Goal: Task Accomplishment & Management: Complete application form

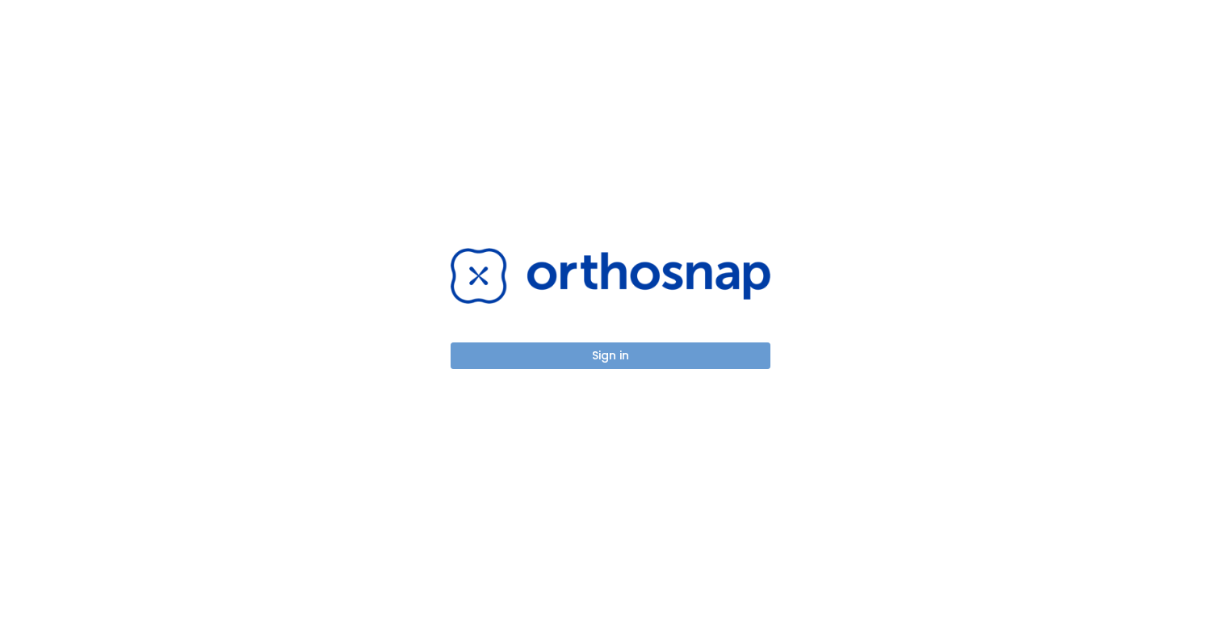
click at [647, 351] on button "Sign in" at bounding box center [611, 355] width 320 height 27
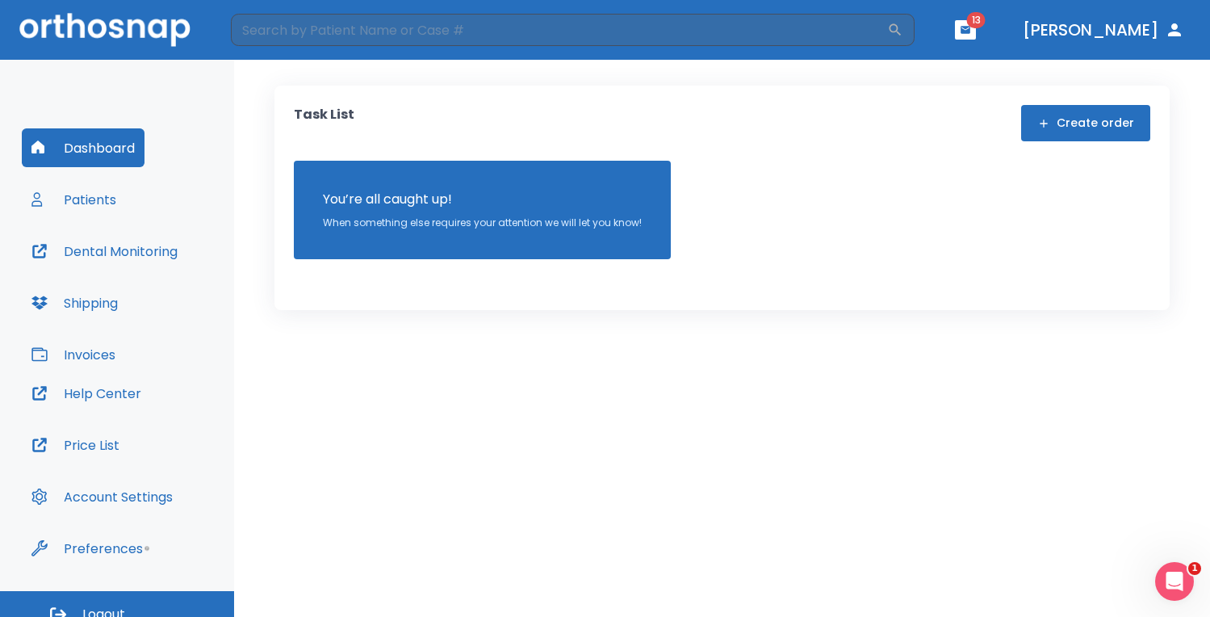
click at [1079, 127] on button "Create order" at bounding box center [1085, 123] width 129 height 36
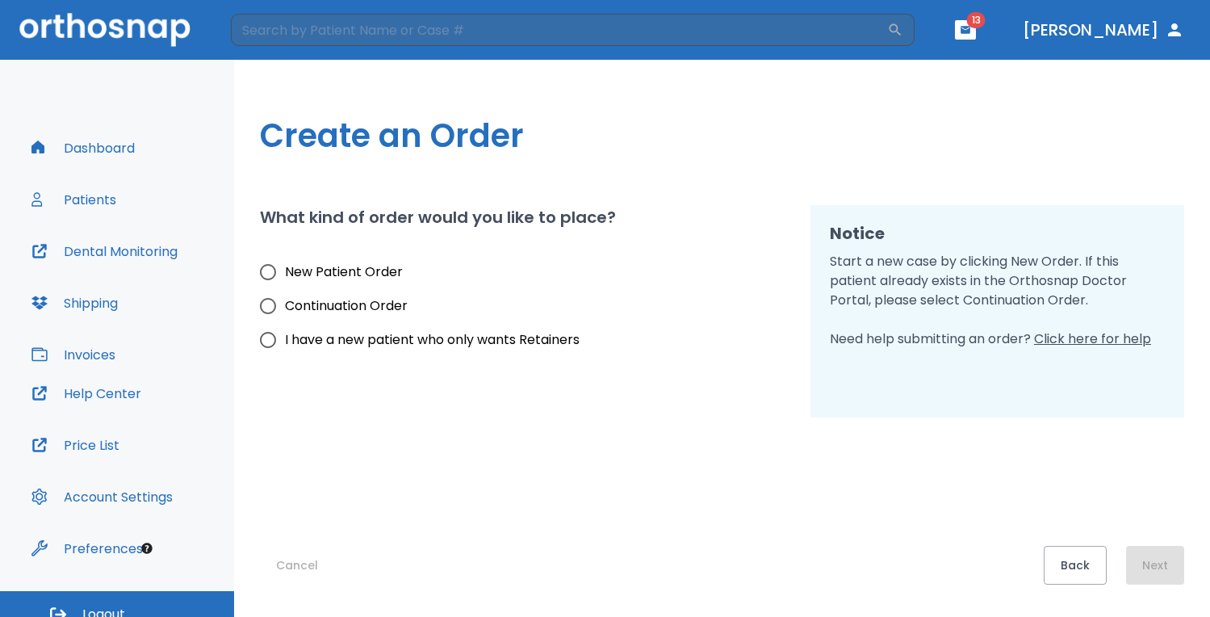
click at [472, 341] on span "I have a new patient who only wants Retainers" at bounding box center [432, 339] width 295 height 19
click at [285, 341] on input "I have a new patient who only wants Retainers" at bounding box center [268, 340] width 34 height 34
radio input "true"
click at [1176, 564] on button "Next" at bounding box center [1155, 565] width 58 height 39
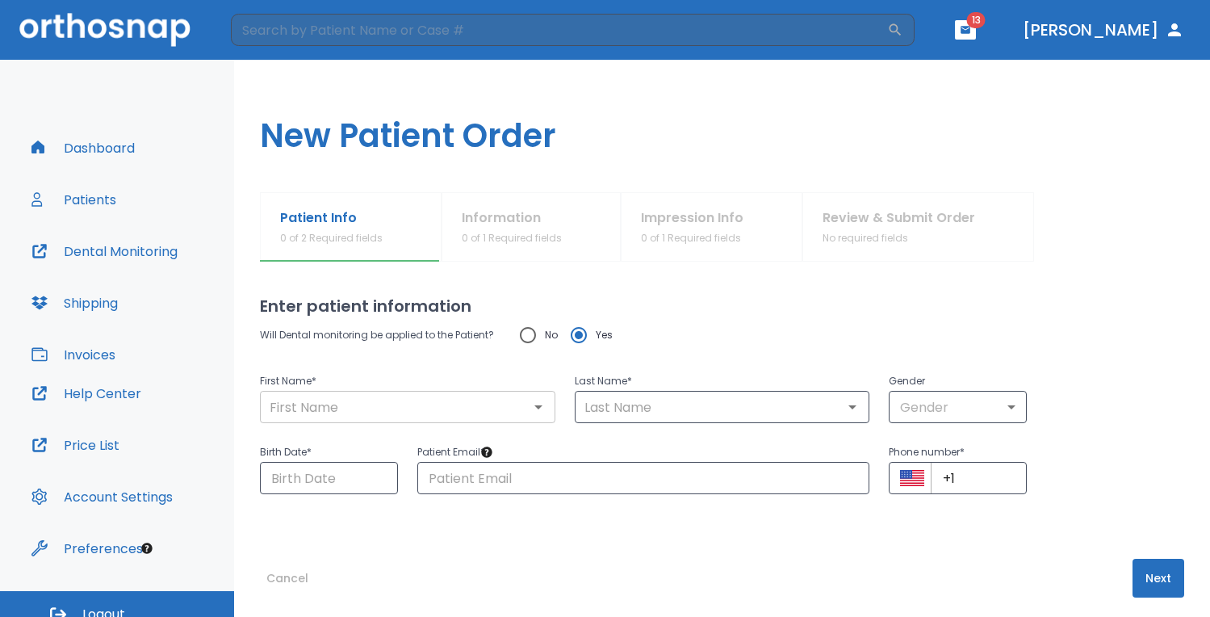
click at [409, 412] on input "text" at bounding box center [408, 407] width 286 height 23
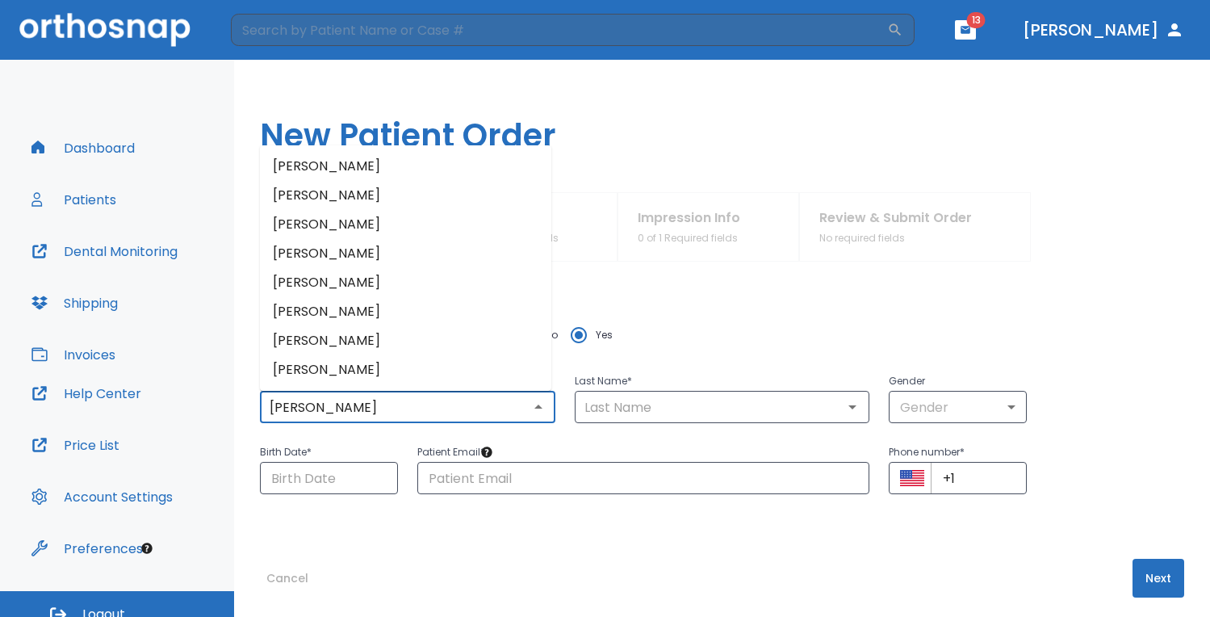
type input "Ari"
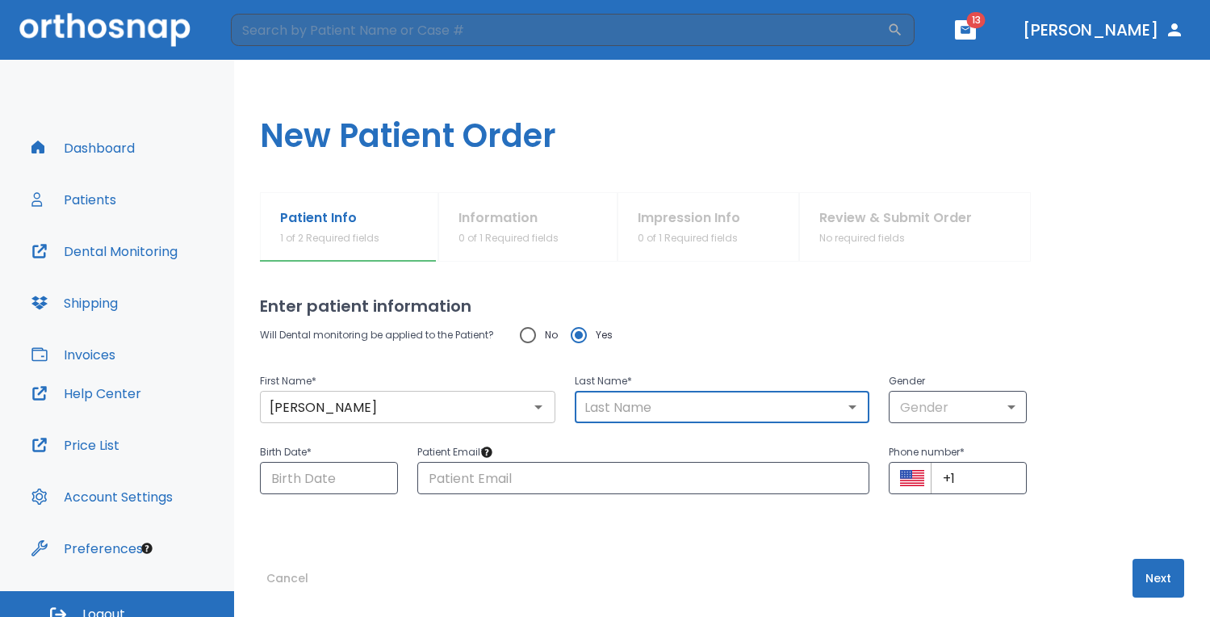
type input "C"
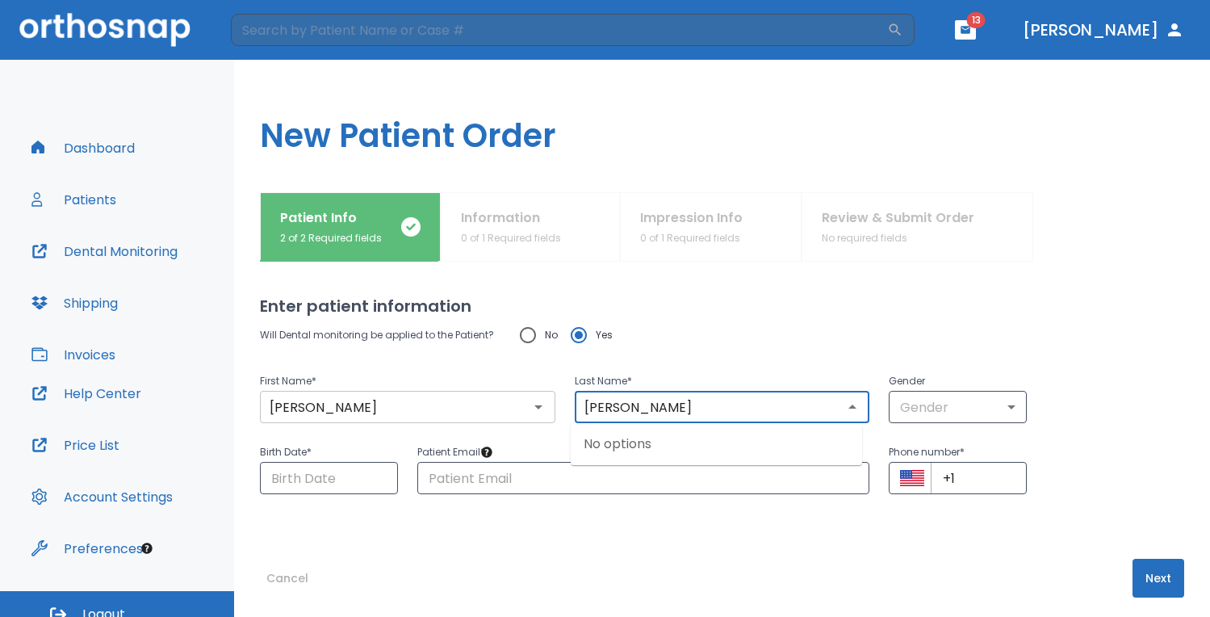
type input "Castro-Gross"
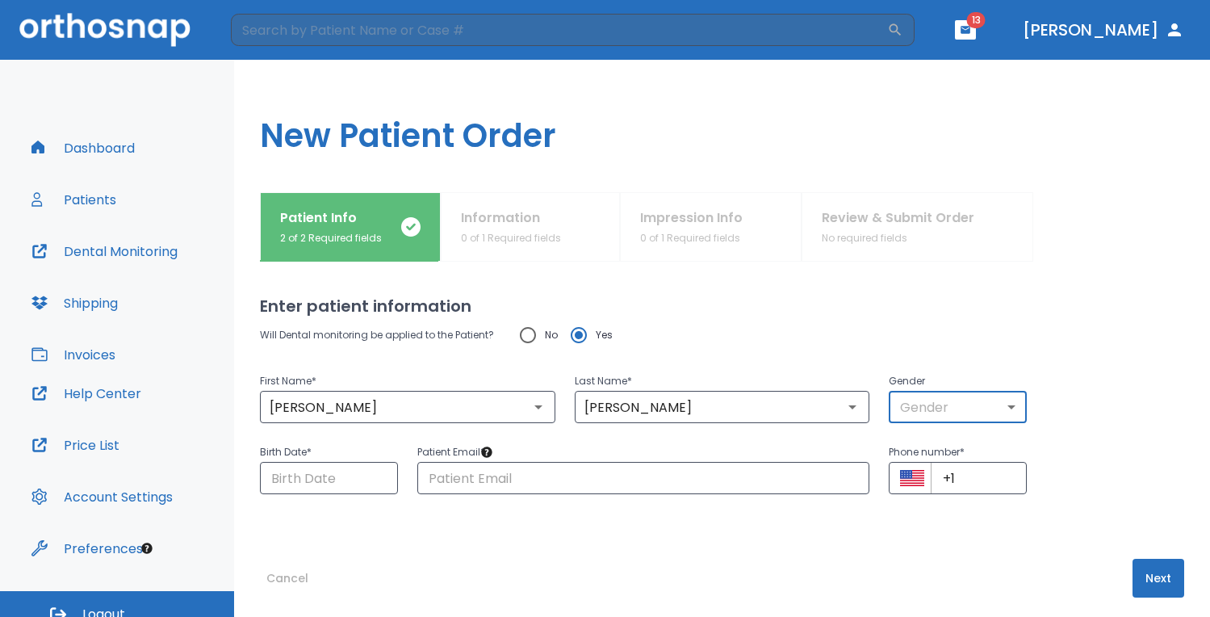
click at [522, 338] on input "No" at bounding box center [528, 335] width 34 height 34
radio input "true"
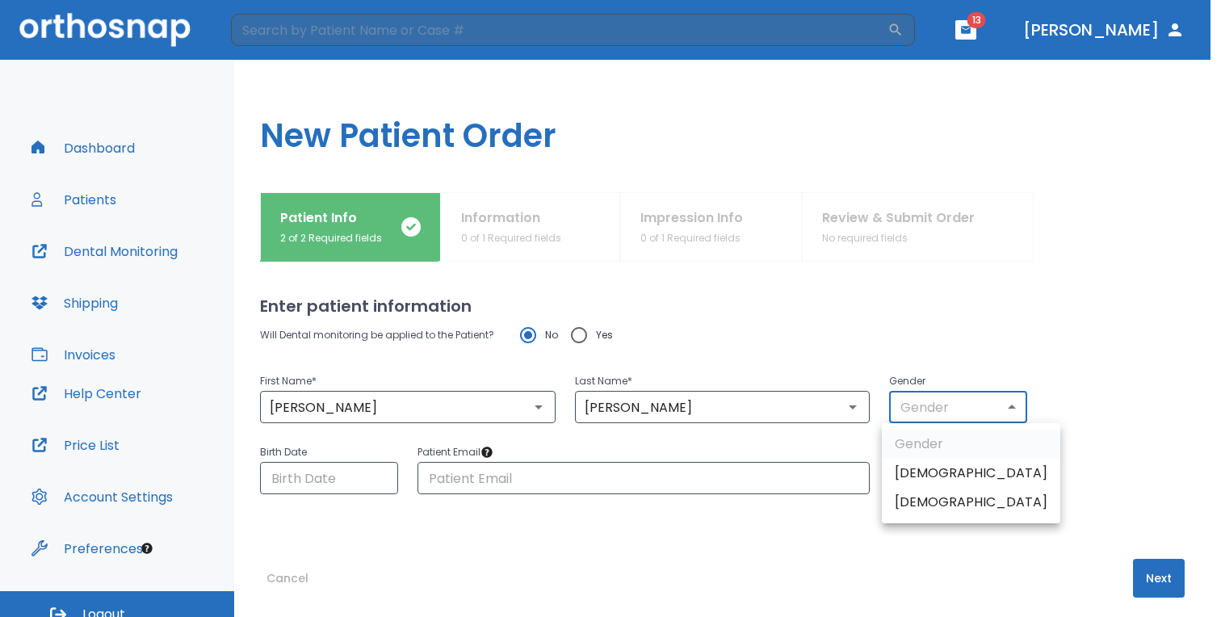
click at [1004, 402] on body "​ 13 Dr. Caughey Dashboard Patients Dental Monitoring Shipping Invoices Help Ce…" at bounding box center [610, 308] width 1221 height 617
click at [930, 475] on li "Male" at bounding box center [971, 473] width 178 height 29
type input "1"
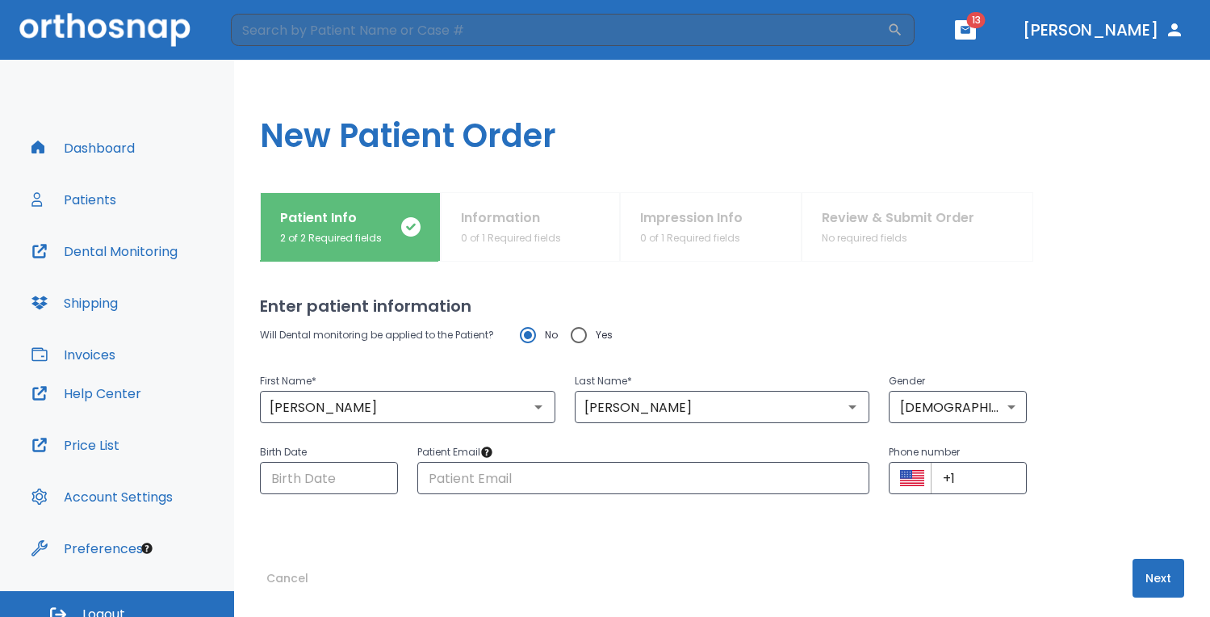
click at [750, 539] on div "Enter patient information Will Dental monitoring be applied to the Patient? No …" at bounding box center [722, 439] width 924 height 355
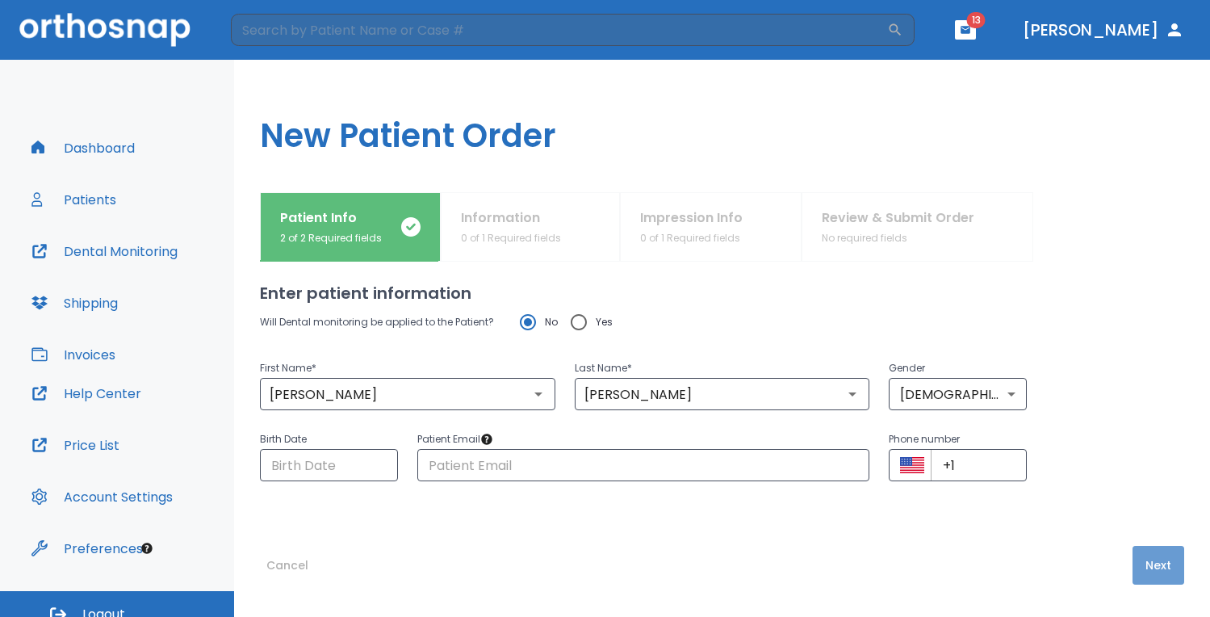
click at [1137, 564] on button "Next" at bounding box center [1159, 565] width 52 height 39
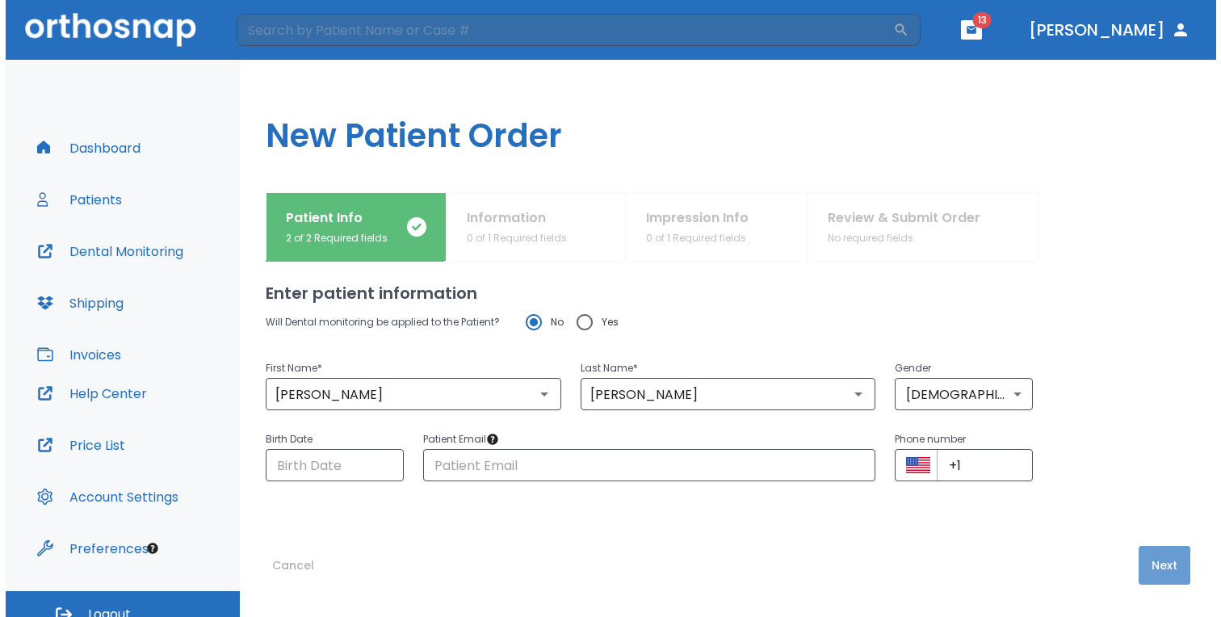
scroll to position [0, 0]
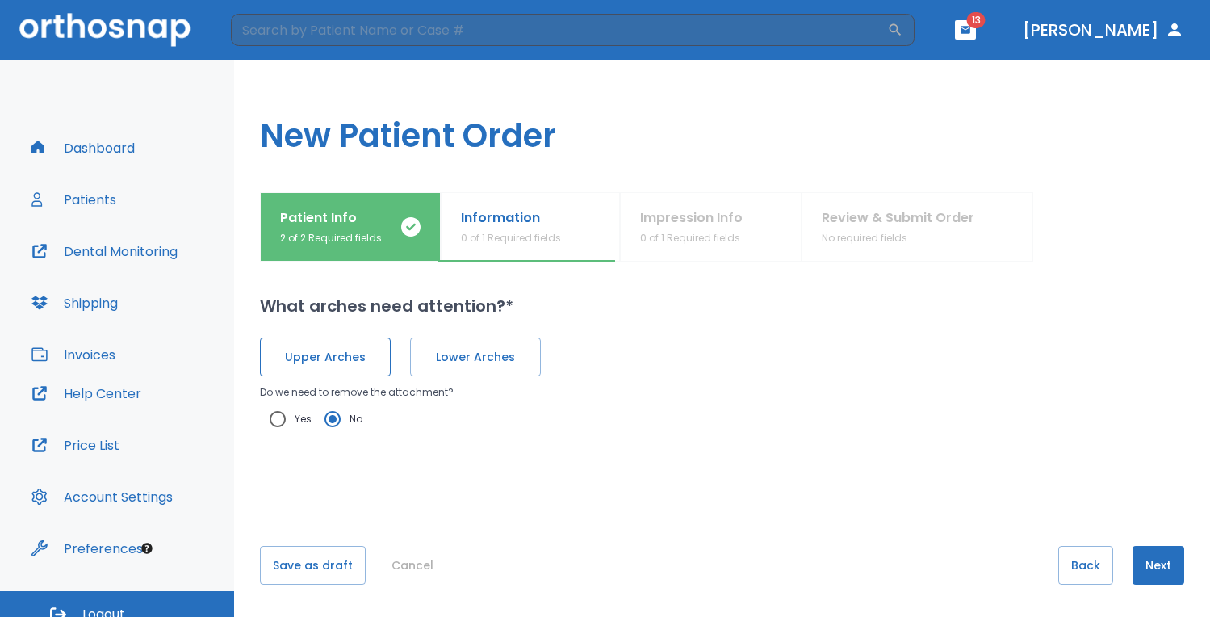
drag, startPoint x: 323, startPoint y: 351, endPoint x: 333, endPoint y: 350, distance: 10.6
click at [322, 352] on span "Upper Arches" at bounding box center [325, 357] width 97 height 17
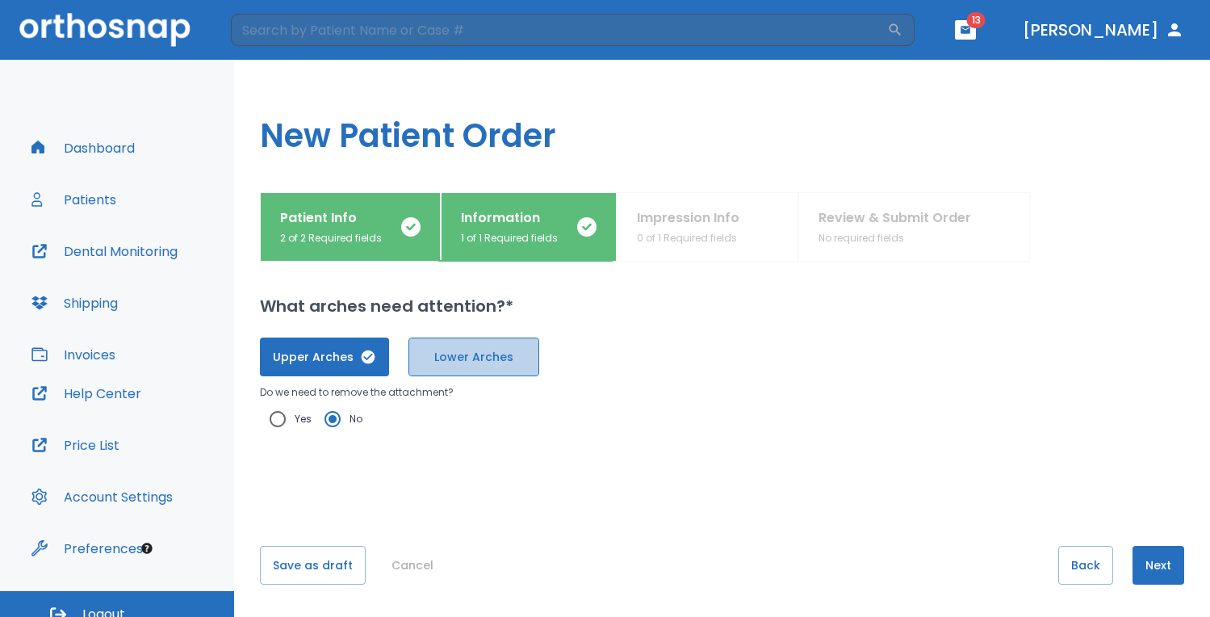
click at [426, 356] on span "Lower Arches" at bounding box center [474, 357] width 97 height 17
click at [1145, 567] on button "Next" at bounding box center [1159, 565] width 52 height 39
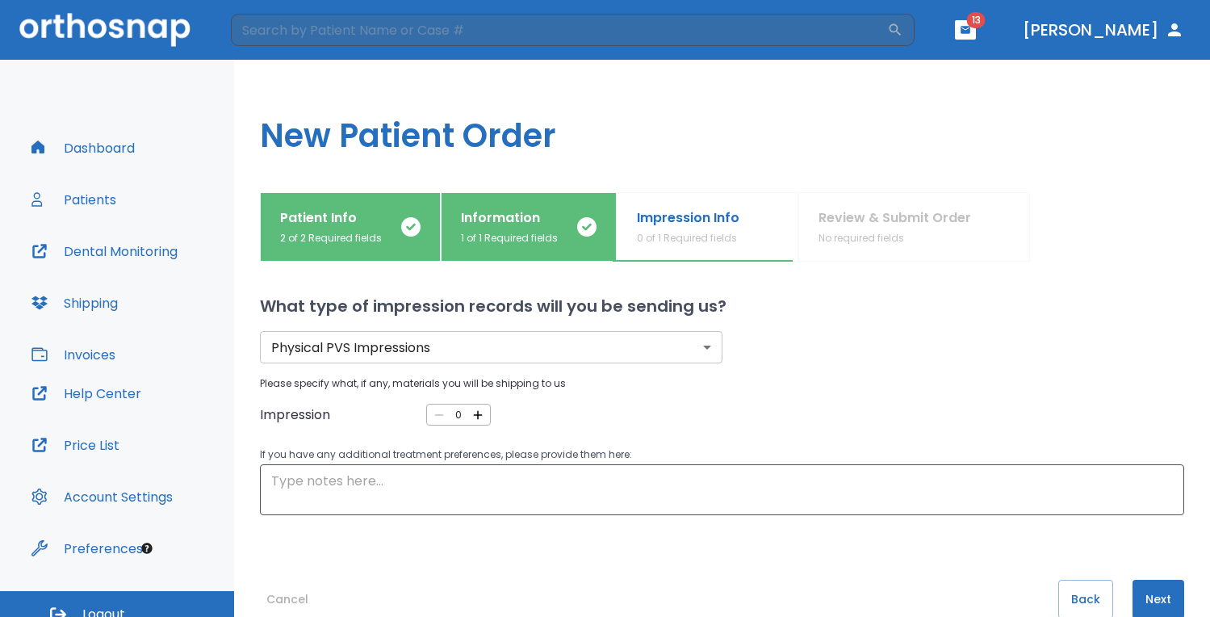
click at [476, 417] on icon "button" at bounding box center [478, 414] width 9 height 9
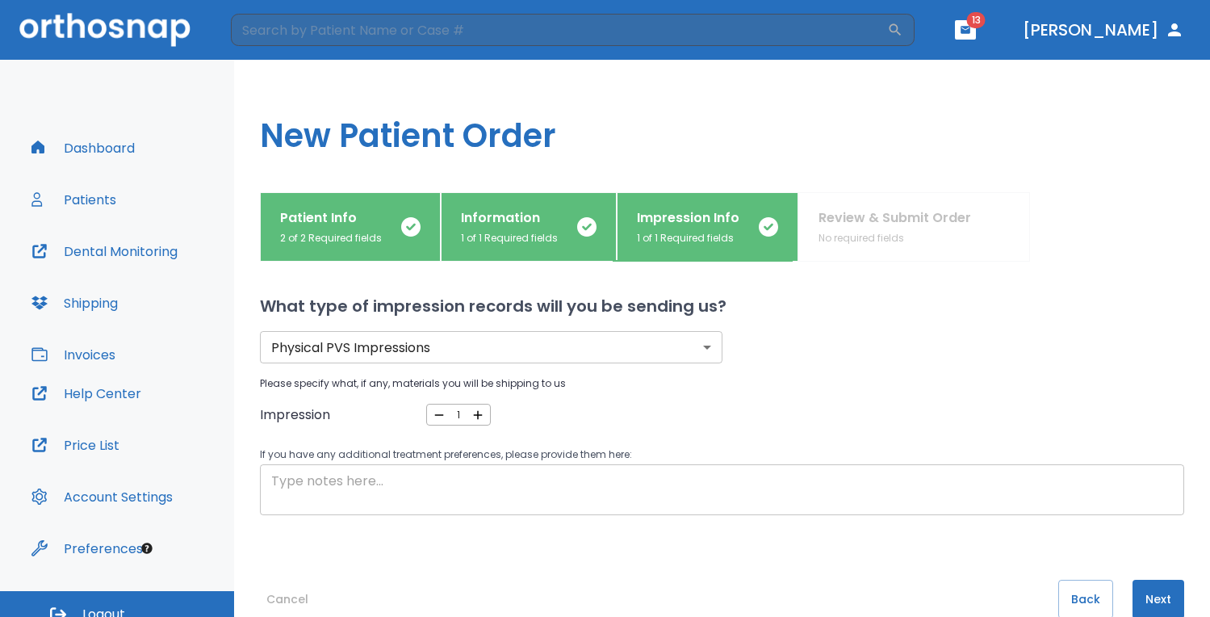
drag, startPoint x: 1149, startPoint y: 602, endPoint x: 698, endPoint y: 513, distance: 460.2
click at [698, 513] on div "What type of impression records will you be sending us? Physical PVS Impression…" at bounding box center [722, 439] width 924 height 355
click at [476, 415] on icon "button" at bounding box center [478, 415] width 15 height 15
type input "2"
click at [1142, 597] on button "Next" at bounding box center [1159, 599] width 52 height 39
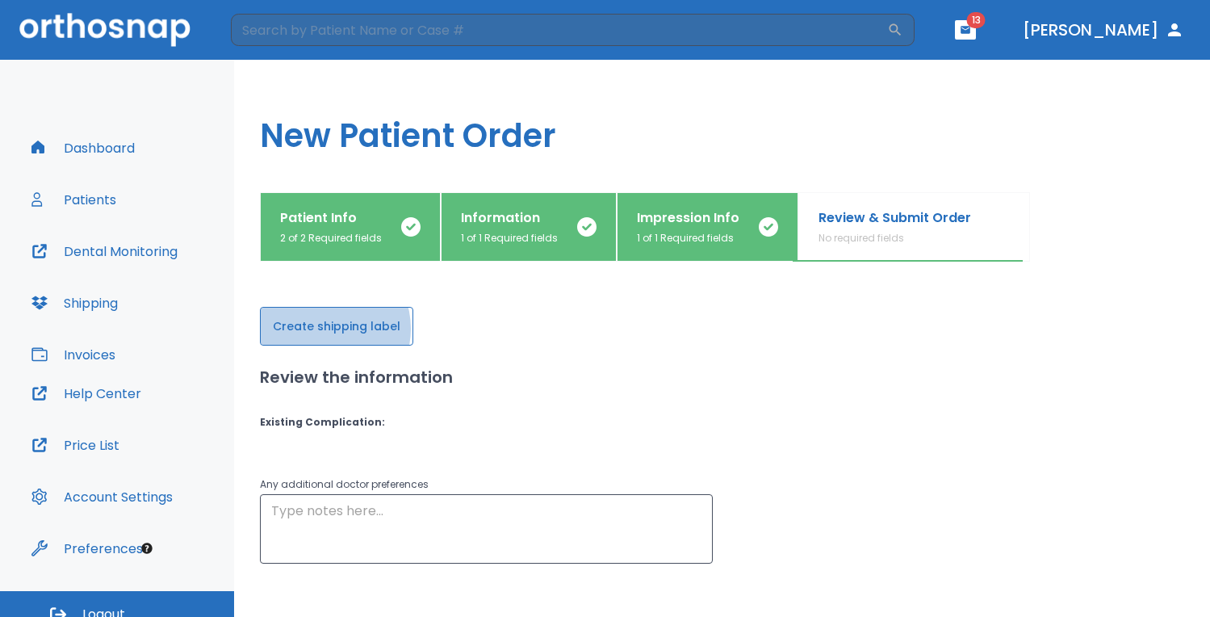
click at [323, 329] on button "Create shipping label" at bounding box center [336, 326] width 153 height 39
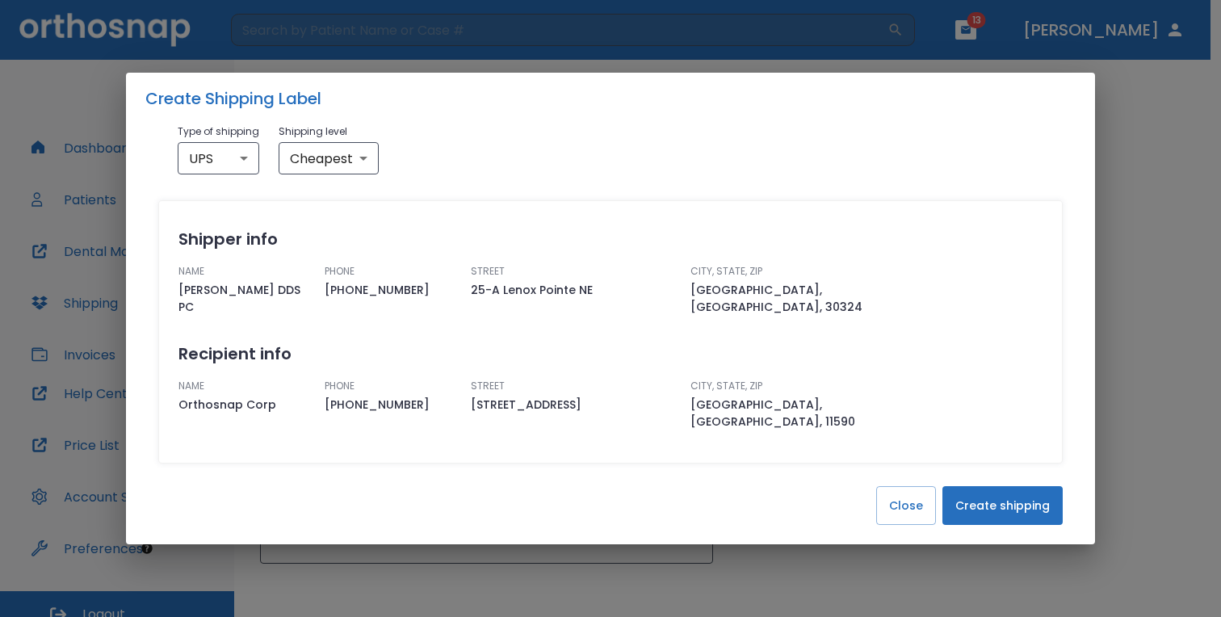
click at [1014, 504] on button "Create shipping" at bounding box center [1002, 505] width 120 height 39
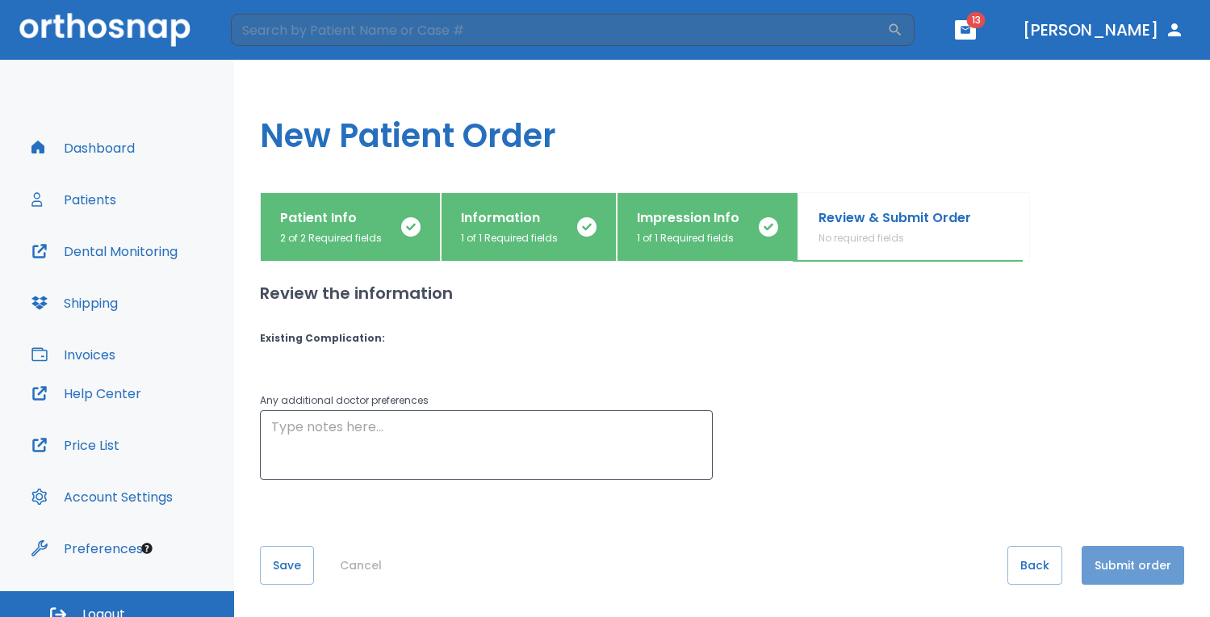
click at [1112, 568] on button "Submit order" at bounding box center [1133, 565] width 103 height 39
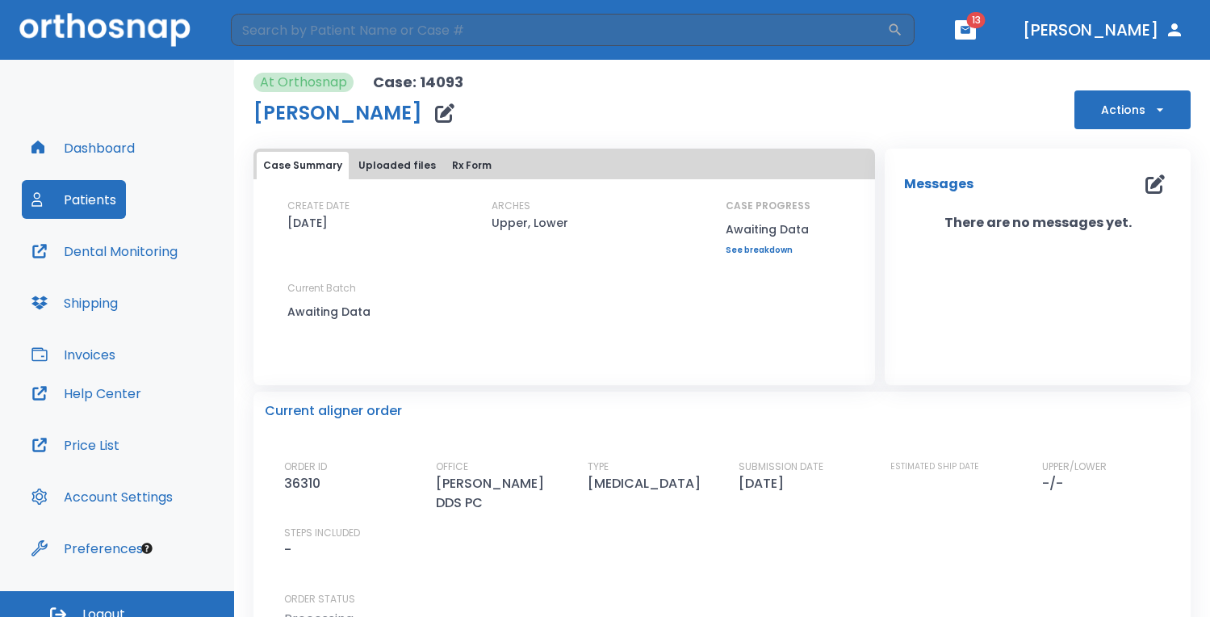
click at [971, 27] on icon "button" at bounding box center [966, 29] width 10 height 7
